Goal: Task Accomplishment & Management: Use online tool/utility

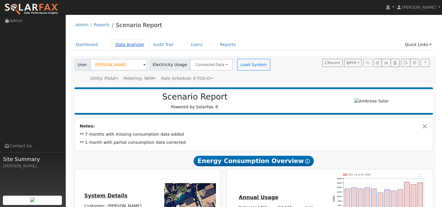
click at [148, 49] on link "Data Analyzer" at bounding box center [130, 44] width 38 height 11
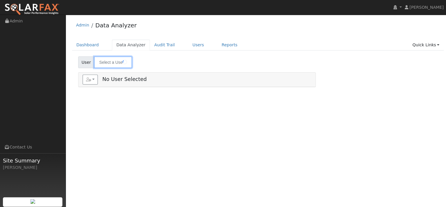
type input "Dustin Osbun"
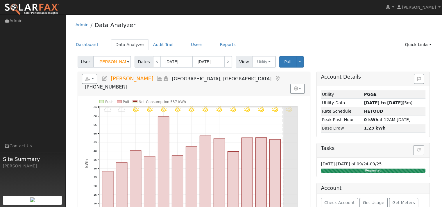
click at [163, 81] on icon at bounding box center [159, 78] width 6 height 5
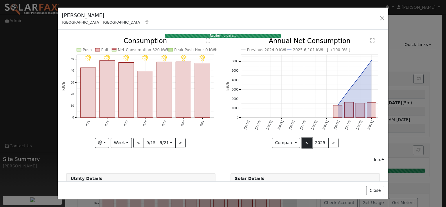
click at [306, 148] on button "<" at bounding box center [307, 143] width 10 height 10
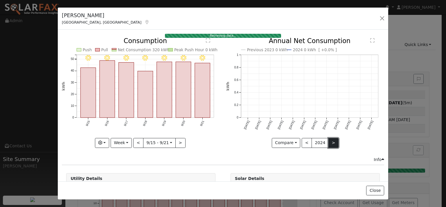
click at [333, 148] on button ">" at bounding box center [334, 143] width 10 height 10
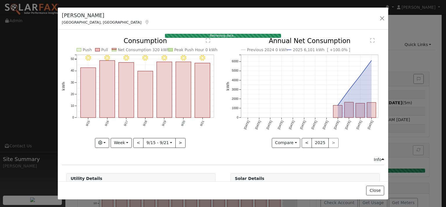
click at [223, 148] on div "Previous 2024 0 kWh 2025 6,101 kWh [ +100.0% ] Sep '24 Oct '24 Nov '24 Dec '24 …" at bounding box center [305, 97] width 164 height 118
click at [379, 22] on button "button" at bounding box center [382, 18] width 8 height 8
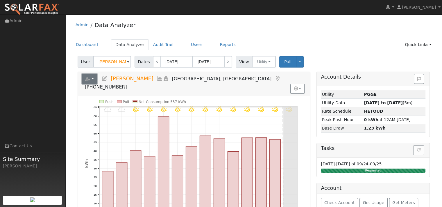
click at [97, 84] on button "button" at bounding box center [89, 79] width 15 height 10
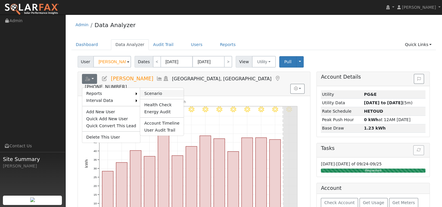
click at [163, 97] on link "Scenario" at bounding box center [161, 93] width 43 height 7
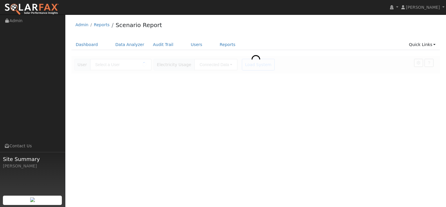
type input "[PERSON_NAME]"
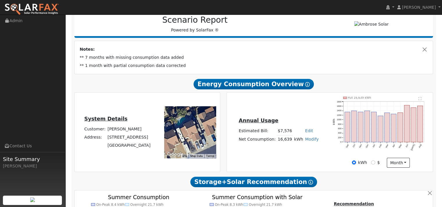
type input "25065"
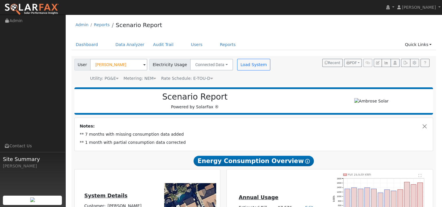
click at [26, 9] on img at bounding box center [31, 9] width 55 height 12
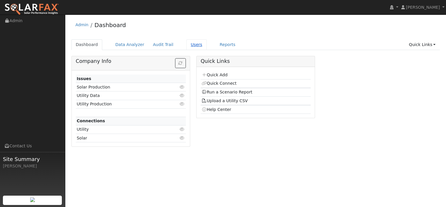
click at [207, 50] on link "Users" at bounding box center [197, 44] width 20 height 11
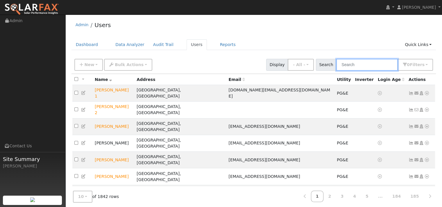
click at [349, 71] on input "text" at bounding box center [367, 65] width 62 height 12
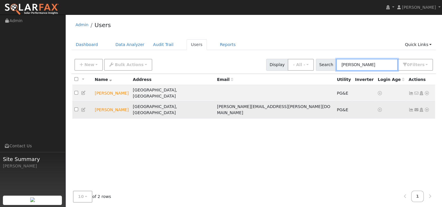
type input "osbun"
click at [424, 112] on icon at bounding box center [426, 110] width 5 height 4
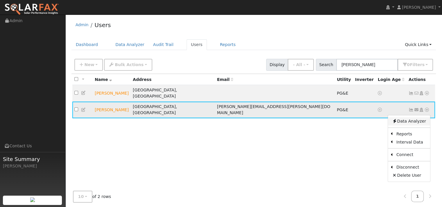
click at [412, 125] on link "Data Analyzer" at bounding box center [409, 121] width 42 height 8
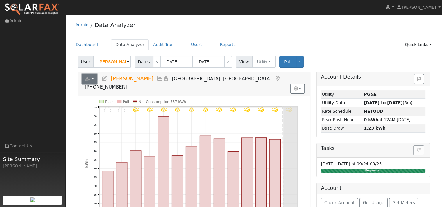
click at [96, 84] on button "button" at bounding box center [89, 79] width 15 height 10
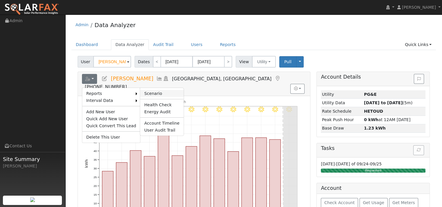
click at [165, 97] on link "Scenario" at bounding box center [161, 93] width 43 height 7
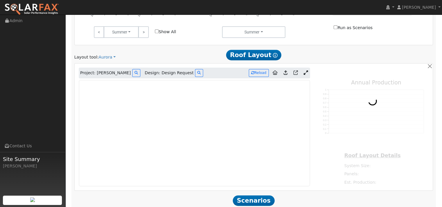
scroll to position [320, 0]
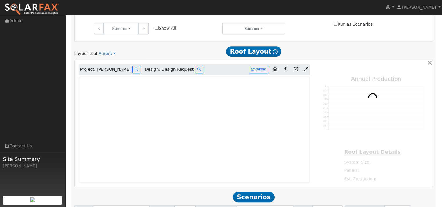
type input "25065"
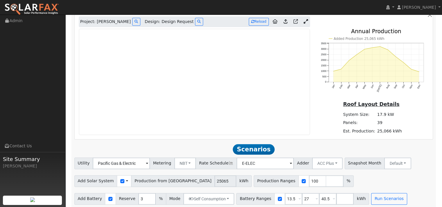
scroll to position [378, 0]
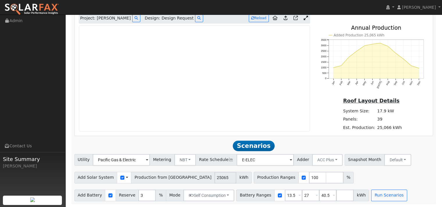
click at [304, 20] on icon at bounding box center [306, 18] width 4 height 4
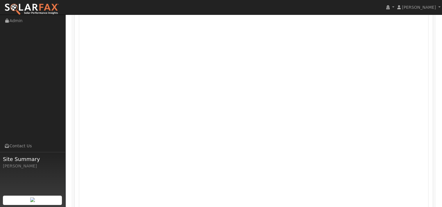
scroll to position [349, 0]
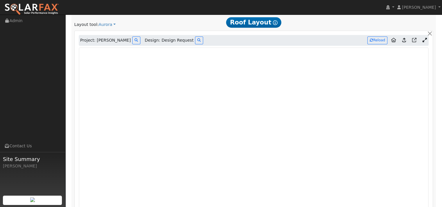
click at [37, 10] on img at bounding box center [31, 9] width 55 height 12
